Goal: Navigation & Orientation: Find specific page/section

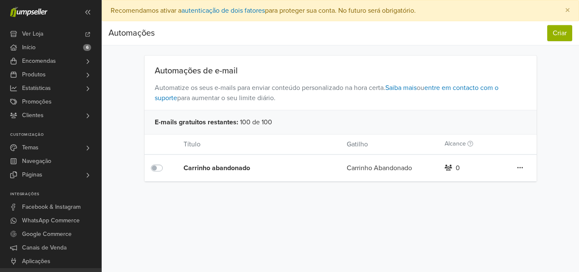
click at [521, 167] on icon at bounding box center [520, 167] width 6 height 1
click at [228, 167] on div "Carrinho abandonado" at bounding box center [248, 168] width 130 height 10
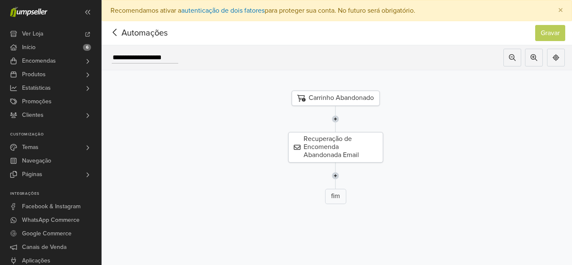
click at [128, 34] on span "Automações" at bounding box center [131, 33] width 46 height 13
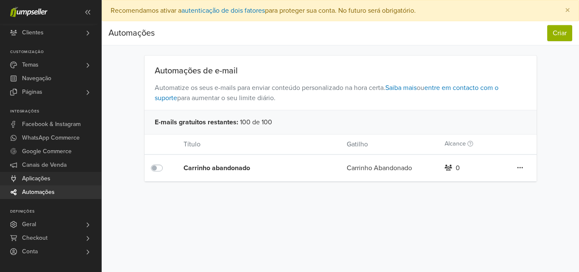
click at [48, 173] on span "Aplicações" at bounding box center [36, 179] width 28 height 14
